Goal: Transaction & Acquisition: Purchase product/service

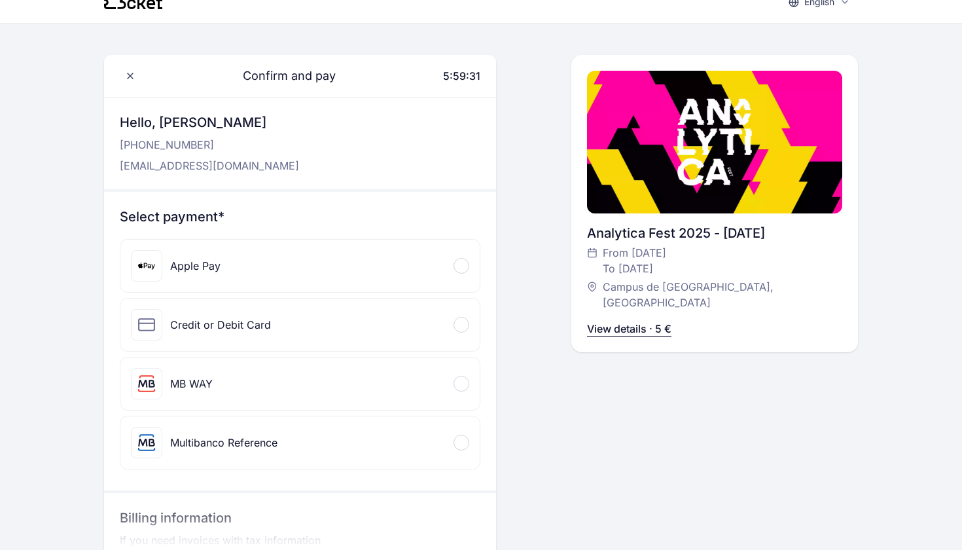
scroll to position [20, 0]
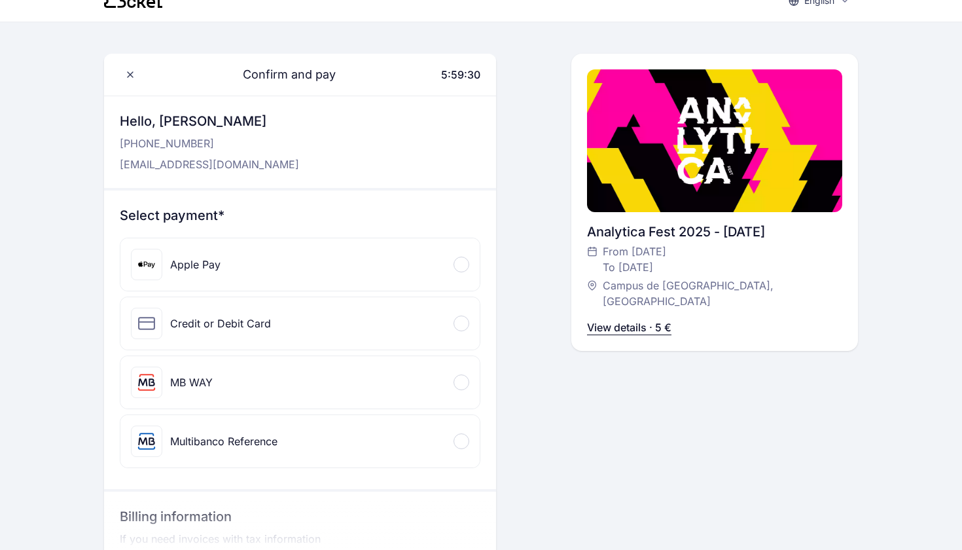
click at [457, 272] on div "Apple Pay" at bounding box center [299, 264] width 359 height 52
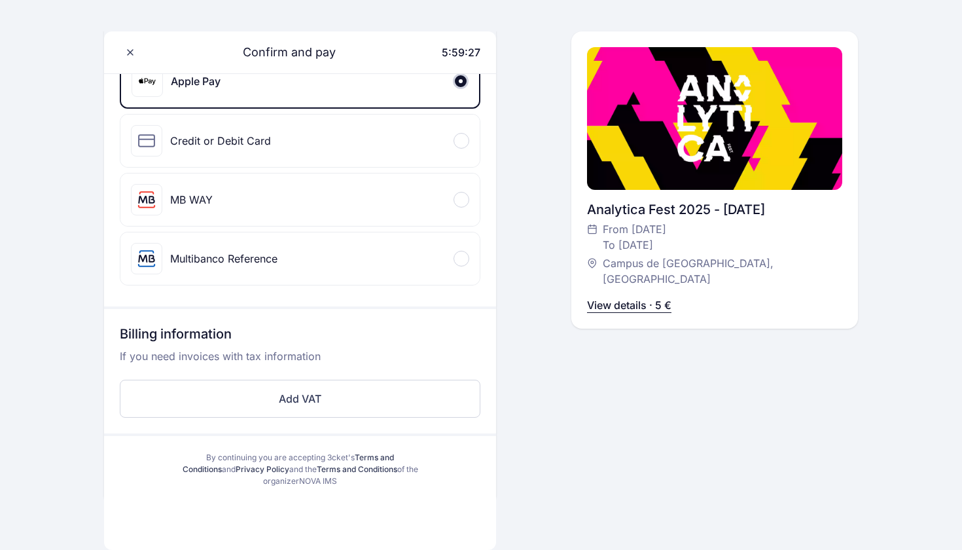
scroll to position [204, 0]
click at [457, 150] on div "Credit or Debit Card" at bounding box center [299, 140] width 359 height 52
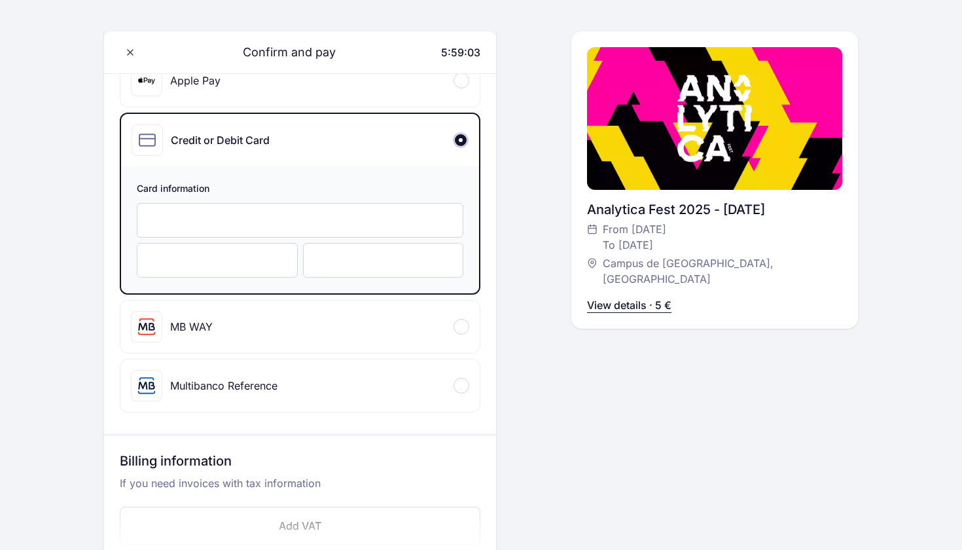
click at [229, 266] on iframe at bounding box center [216, 260] width 133 height 12
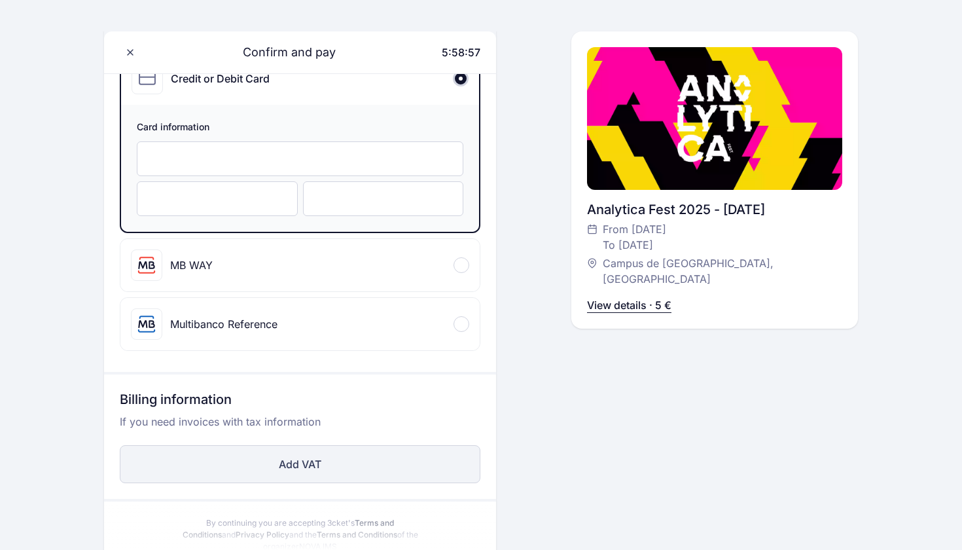
scroll to position [382, 0]
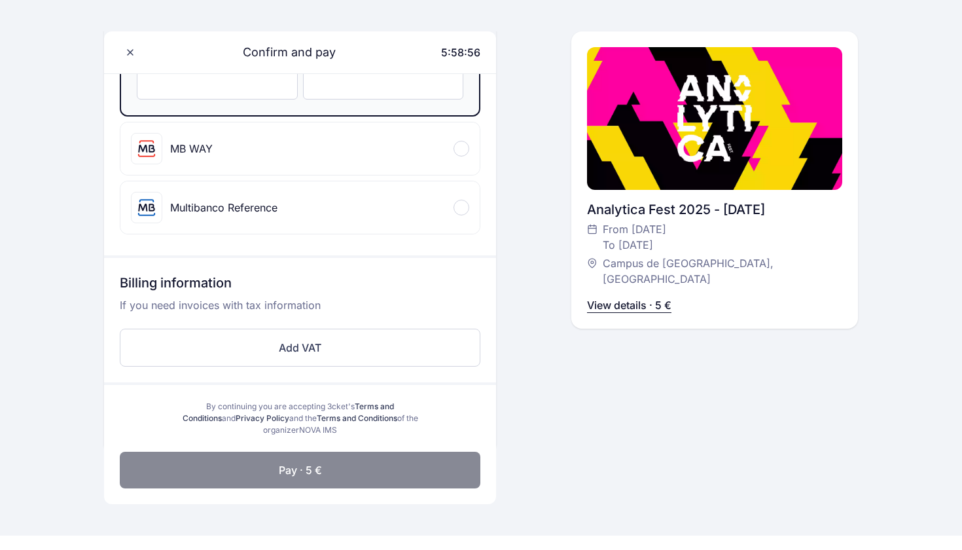
click at [358, 463] on button "Pay · 5 €" at bounding box center [300, 469] width 361 height 37
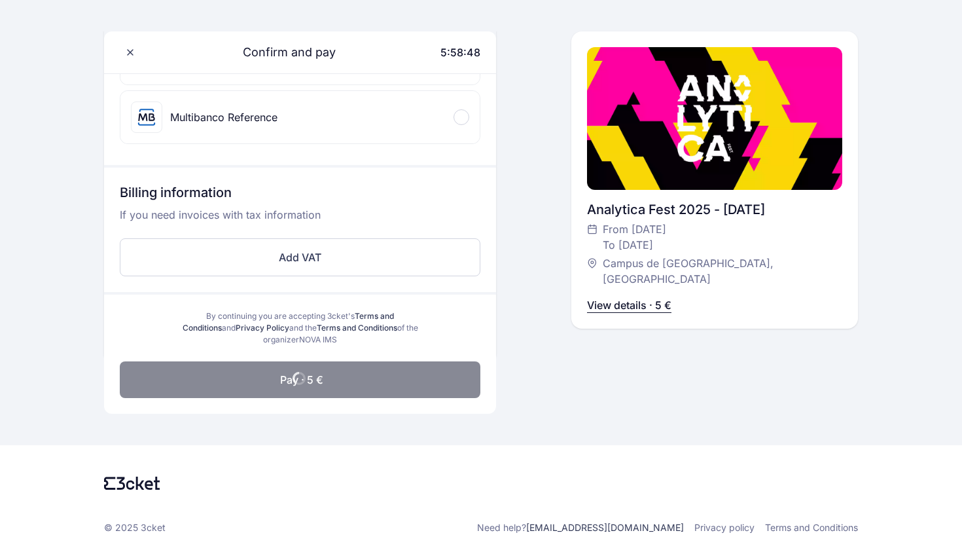
scroll to position [472, 0]
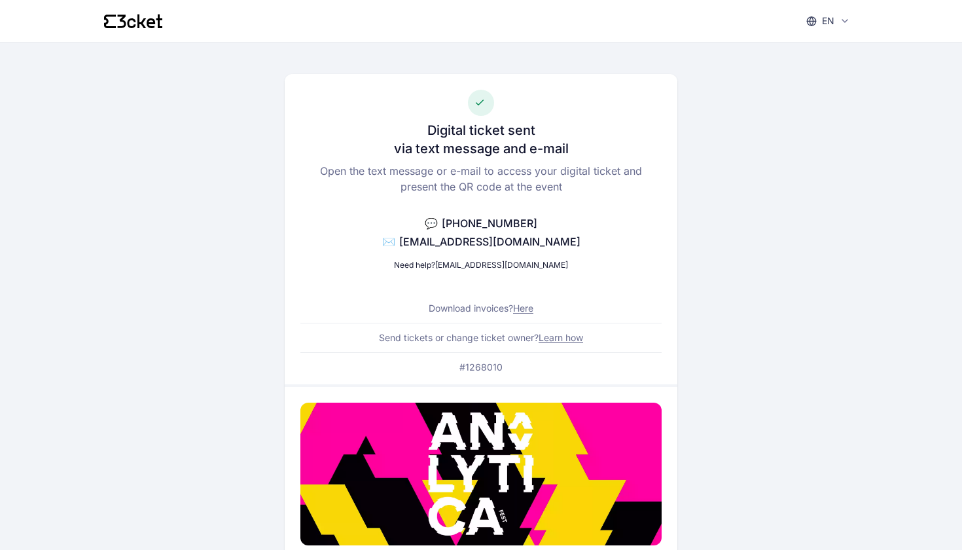
click at [525, 306] on link "Here" at bounding box center [523, 307] width 20 height 11
click at [519, 263] on link "[EMAIL_ADDRESS][DOMAIN_NAME]" at bounding box center [501, 265] width 133 height 10
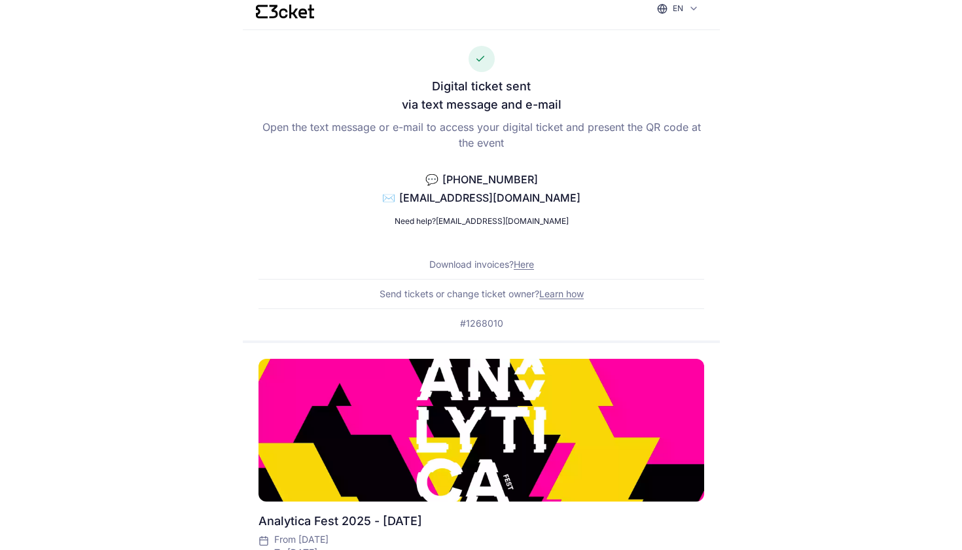
scroll to position [7, 0]
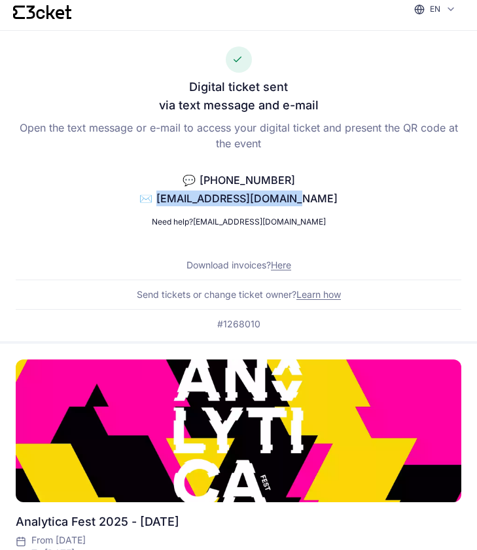
drag, startPoint x: 321, startPoint y: 195, endPoint x: 182, endPoint y: 200, distance: 139.4
click at [182, 200] on div "Digital ticket sent via text message and e-mail Open the text message or e-mail…" at bounding box center [238, 186] width 477 height 310
copy p "✉️ 20251140@novaims.unl.pt"
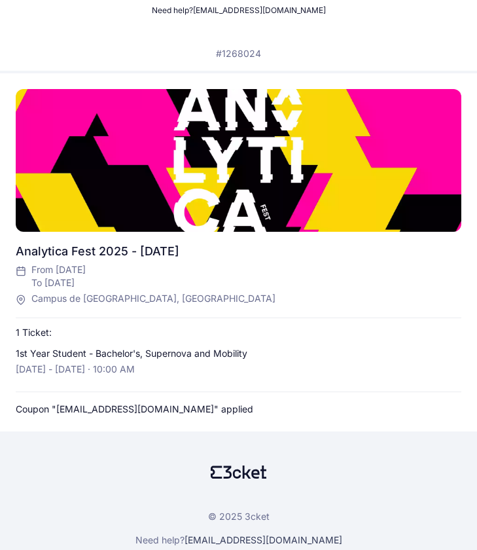
scroll to position [200, 0]
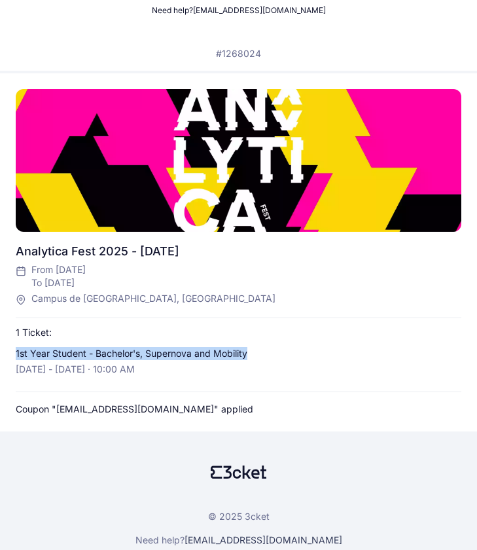
copy p "1st Year Student - Bachelor's, Supernova and Mobility"
drag, startPoint x: 259, startPoint y: 351, endPoint x: 16, endPoint y: 352, distance: 242.7
click at [16, 352] on div "1st Year Student - Bachelor's, Supernova and Mobility [DATE] - [DATE] · 10:00 AM" at bounding box center [138, 361] width 245 height 29
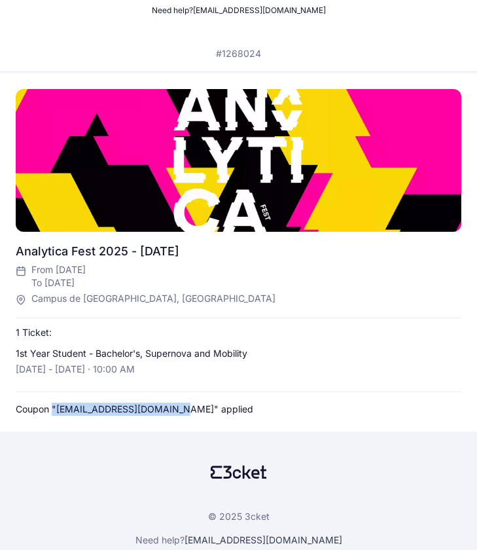
drag, startPoint x: 52, startPoint y: 408, endPoint x: 175, endPoint y: 406, distance: 122.4
click at [175, 406] on p "Coupon "[EMAIL_ADDRESS][DOMAIN_NAME]" applied" at bounding box center [135, 408] width 238 height 13
copy p ""[EMAIL_ADDRESS][DOMAIN_NAME]""
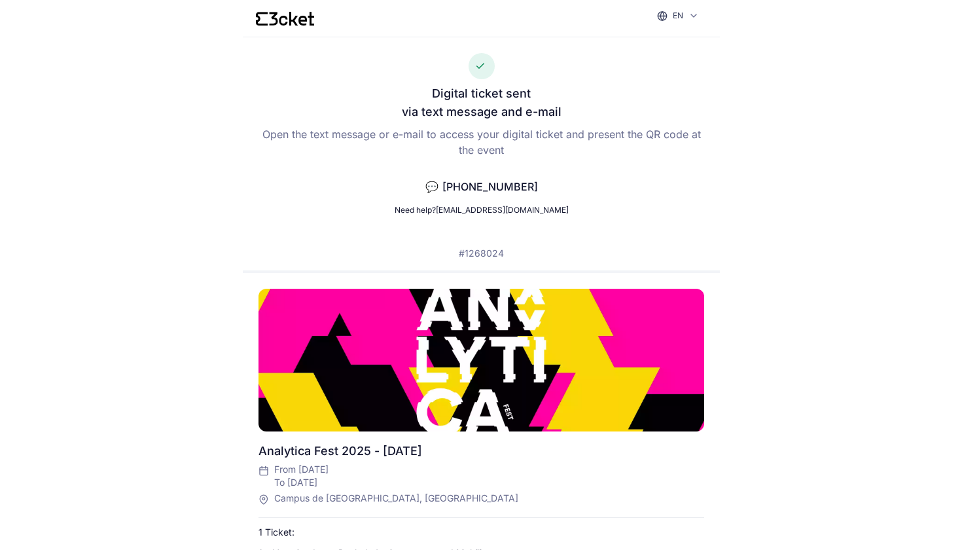
scroll to position [0, 0]
